Goal: Task Accomplishment & Management: Manage account settings

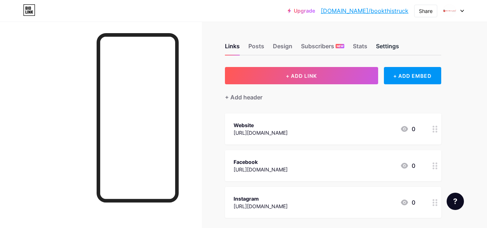
click at [385, 45] on div "Settings" at bounding box center [387, 48] width 23 height 13
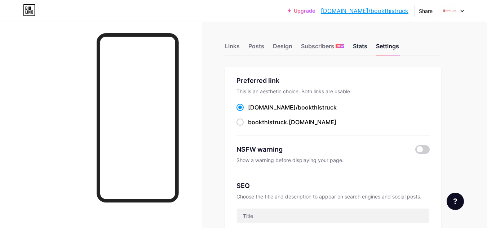
click at [358, 49] on div "Stats" at bounding box center [360, 48] width 14 height 13
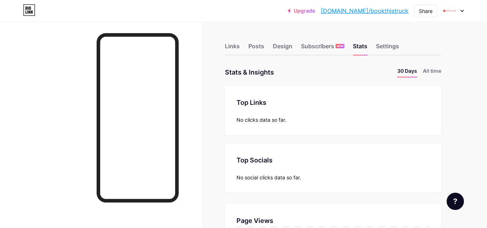
click at [229, 41] on div "Links Posts Design Subscribers NEW Stats Settings" at bounding box center [333, 42] width 216 height 25
click at [233, 47] on div "Links" at bounding box center [232, 48] width 15 height 13
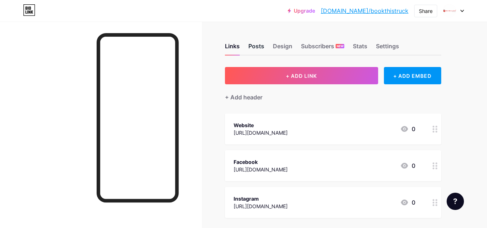
click at [256, 45] on div "Posts" at bounding box center [256, 48] width 16 height 13
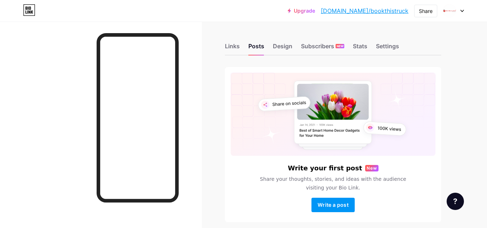
click at [463, 12] on icon at bounding box center [462, 11] width 4 height 3
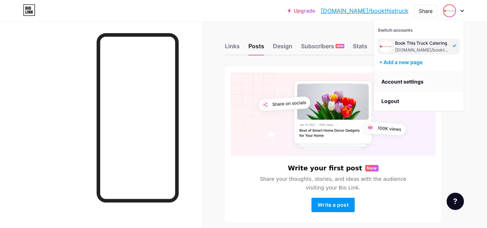
click at [402, 82] on link "Account settings" at bounding box center [418, 81] width 89 height 19
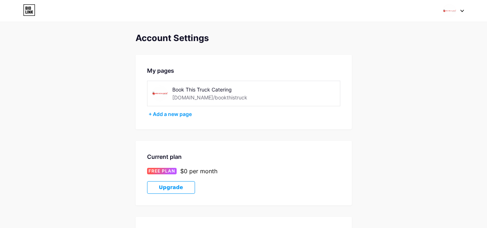
click at [164, 93] on img at bounding box center [160, 93] width 16 height 16
click at [202, 90] on div "Book This Truck Catering" at bounding box center [223, 90] width 102 height 8
click at [196, 98] on div "[DOMAIN_NAME]/bookthistruck" at bounding box center [209, 98] width 75 height 8
click at [213, 99] on div "[DOMAIN_NAME]/bookthistruck" at bounding box center [209, 98] width 75 height 8
click at [452, 7] on img at bounding box center [450, 11] width 14 height 14
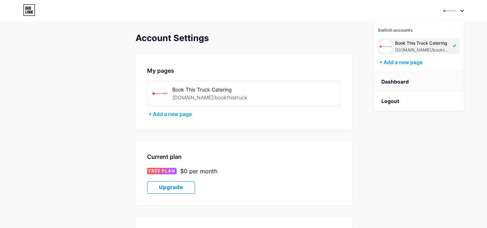
click at [397, 80] on link "Dashboard" at bounding box center [418, 81] width 89 height 19
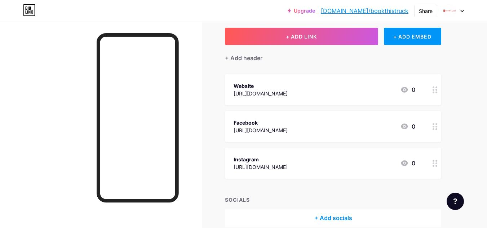
scroll to position [1, 0]
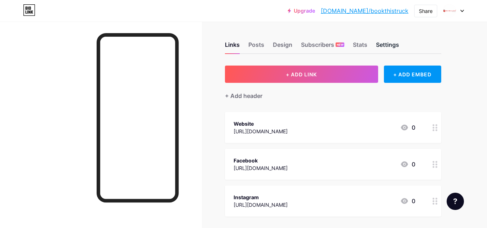
click at [387, 45] on div "Settings" at bounding box center [387, 46] width 23 height 13
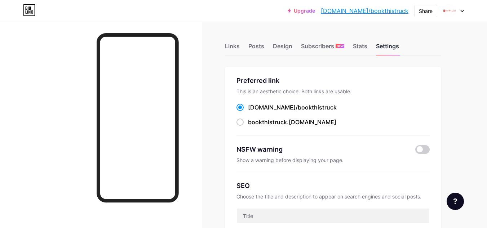
click at [386, 46] on div "Settings" at bounding box center [387, 48] width 23 height 13
click at [363, 45] on div "Stats" at bounding box center [360, 48] width 14 height 13
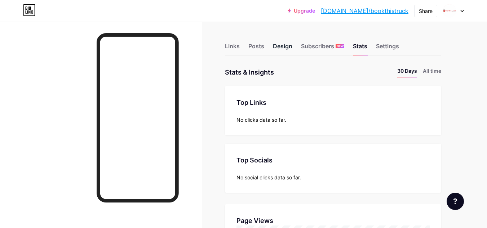
click at [280, 44] on div "Design" at bounding box center [282, 48] width 19 height 13
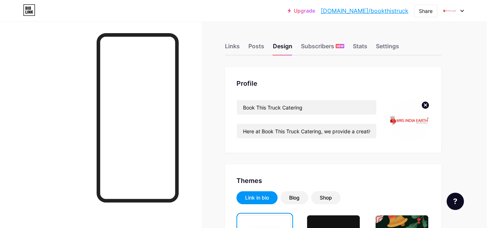
click at [425, 106] on circle at bounding box center [425, 105] width 8 height 8
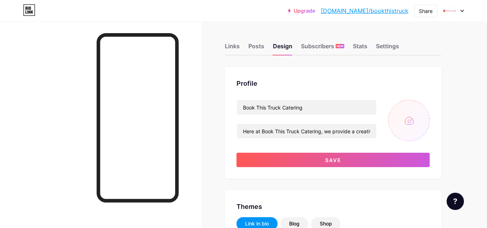
click at [409, 121] on input "file" at bounding box center [408, 120] width 41 height 41
type input "C:\fakepath\Untitled design (1).jpg"
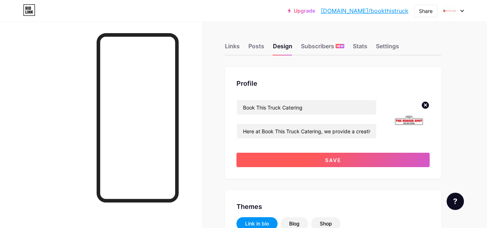
click at [352, 159] on button "Save" at bounding box center [332, 160] width 193 height 14
